Goal: Check status: Check status

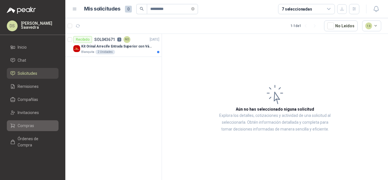
click at [35, 123] on li "Compras" at bounding box center [32, 125] width 45 height 6
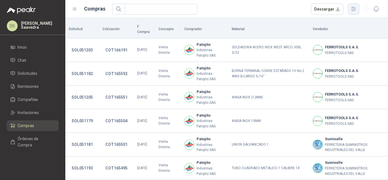
click at [353, 10] on icon "button" at bounding box center [353, 9] width 7 height 7
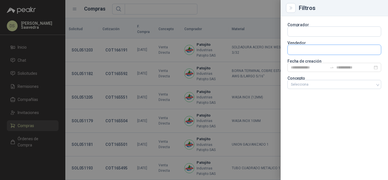
click at [312, 36] on input "text" at bounding box center [334, 32] width 93 height 10
type input "*******"
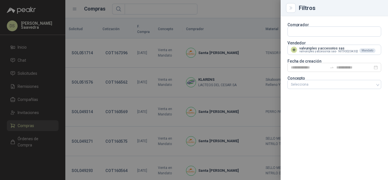
click at [244, 14] on div at bounding box center [194, 90] width 388 height 180
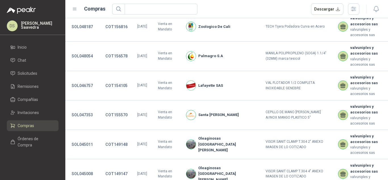
scroll to position [313, 0]
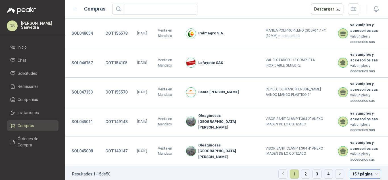
click at [359, 169] on span "15 / página" at bounding box center [365, 173] width 26 height 9
click at [355, 141] on div "30 / página" at bounding box center [364, 144] width 23 height 6
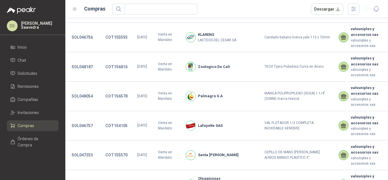
scroll to position [236, 0]
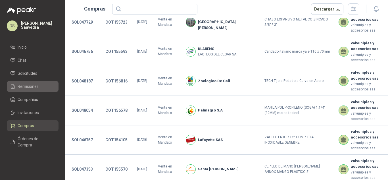
click at [32, 90] on link "Remisiones" at bounding box center [33, 86] width 52 height 11
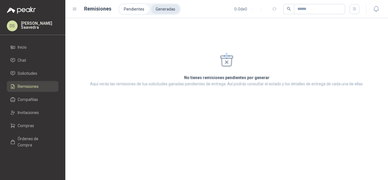
click at [164, 8] on li "Generadas" at bounding box center [165, 9] width 29 height 10
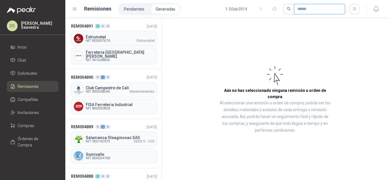
click at [302, 9] on input "text" at bounding box center [317, 9] width 40 height 10
paste input "*********"
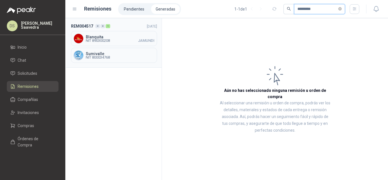
type input "*********"
click at [121, 42] on span "NIT 890300208 JAMUNDI" at bounding box center [120, 40] width 69 height 3
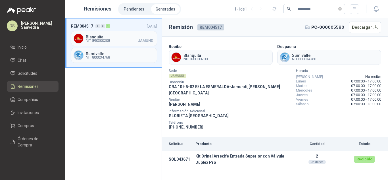
click at [210, 28] on span "REM004517" at bounding box center [210, 27] width 27 height 6
copy span "REM004517"
click at [36, 71] on span "Solicitudes" at bounding box center [28, 73] width 20 height 6
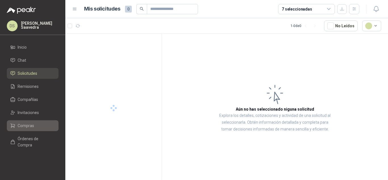
click at [32, 123] on span "Compras" at bounding box center [26, 125] width 16 height 6
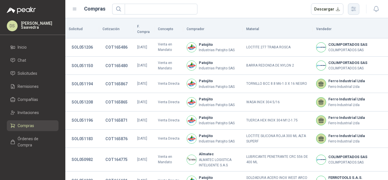
click at [351, 11] on icon "button" at bounding box center [353, 9] width 5 height 4
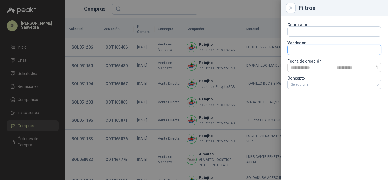
click at [323, 52] on input "text" at bounding box center [334, 50] width 93 height 10
type input "*******"
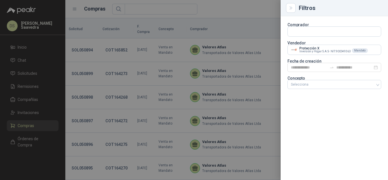
click at [234, 13] on div at bounding box center [194, 90] width 388 height 180
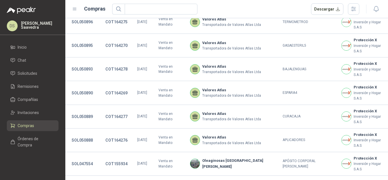
scroll to position [146, 0]
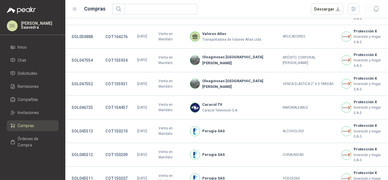
scroll to position [227, 0]
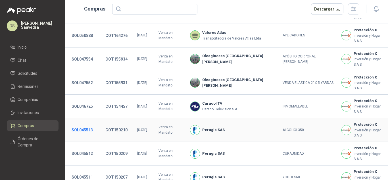
click at [84, 125] on button "SOL045513" at bounding box center [82, 130] width 27 height 10
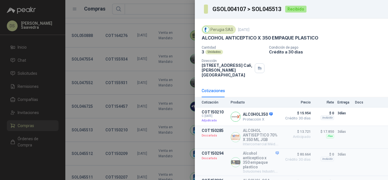
click at [265, 10] on h3 "GSOL004107 > SOL045513" at bounding box center [246, 9] width 69 height 6
copy h3 "SOL045513"
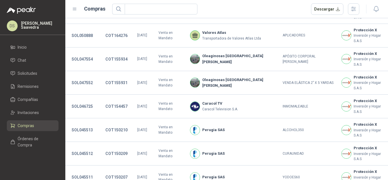
click at [32, 81] on ul "Inicio Chat Solicitudes Remisiones Compañías Invitaciones Compras Órdenes de Co…" at bounding box center [32, 97] width 65 height 111
click at [29, 86] on span "Remisiones" at bounding box center [28, 86] width 21 height 6
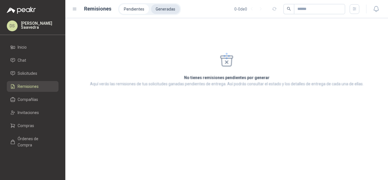
click at [164, 7] on li "Generadas" at bounding box center [165, 9] width 29 height 10
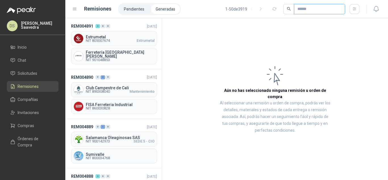
click at [303, 7] on input "text" at bounding box center [317, 9] width 40 height 10
paste input "*********"
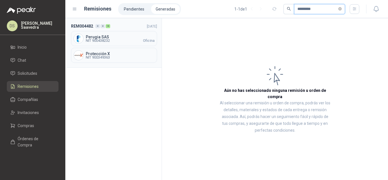
type input "*********"
click at [112, 46] on div "Perugia SAS NIT 900438232 Oficina" at bounding box center [114, 38] width 86 height 15
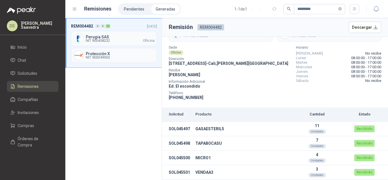
scroll to position [20, 0]
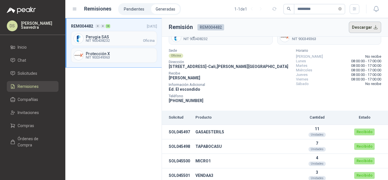
click at [358, 30] on button "Descargar" at bounding box center [365, 27] width 33 height 11
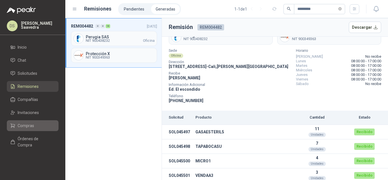
click at [26, 123] on span "Compras" at bounding box center [26, 125] width 16 height 6
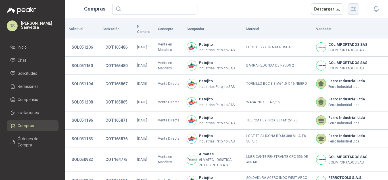
click at [357, 8] on button "button" at bounding box center [353, 8] width 11 height 11
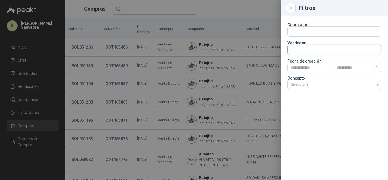
click at [313, 36] on input "text" at bounding box center [334, 32] width 93 height 10
type input "**********"
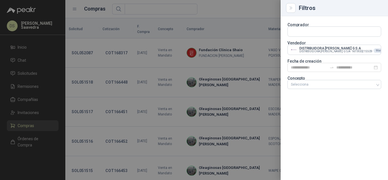
click at [248, 9] on div at bounding box center [194, 90] width 388 height 180
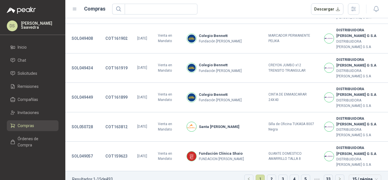
scroll to position [313, 0]
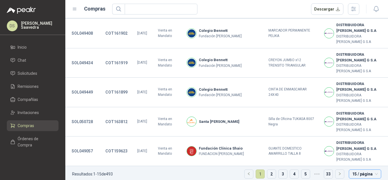
click at [360, 169] on span "15 / página" at bounding box center [365, 173] width 26 height 9
click at [356, 141] on div "30 / página" at bounding box center [364, 144] width 23 height 6
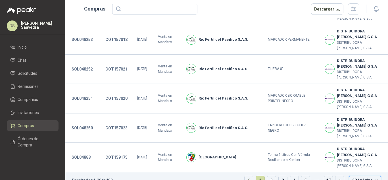
scroll to position [754, 0]
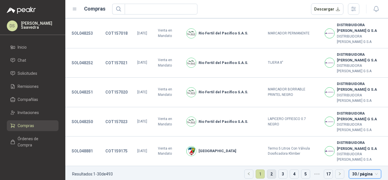
click at [268, 169] on link "2" at bounding box center [271, 173] width 9 height 9
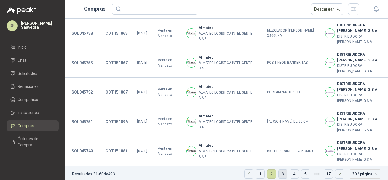
click at [278, 169] on link "3" at bounding box center [282, 173] width 9 height 9
